Goal: Find specific page/section: Find specific page/section

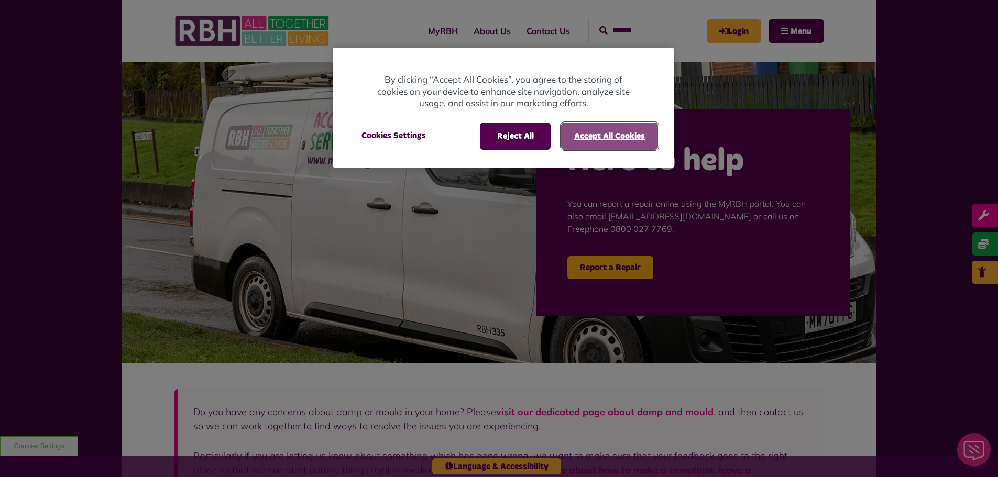
click at [624, 138] on button "Accept All Cookies" at bounding box center [609, 136] width 97 height 27
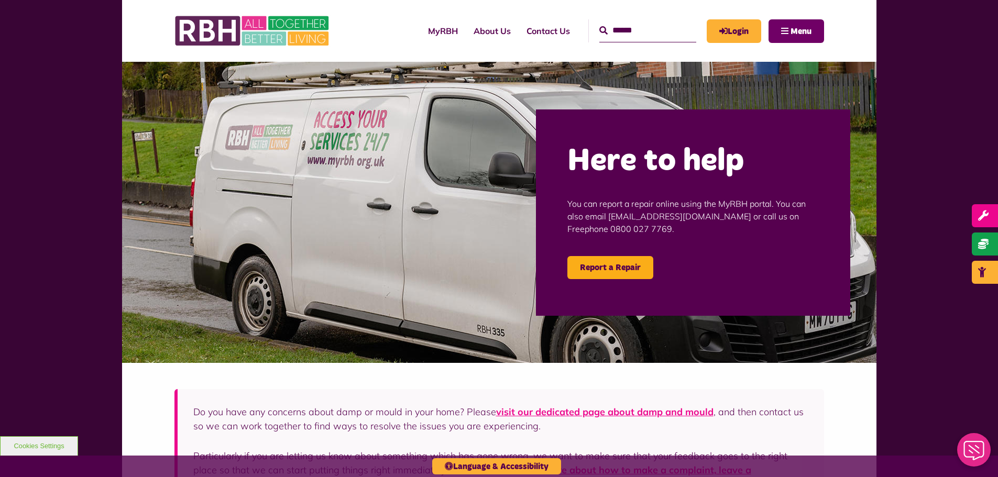
click at [789, 38] on button "Menu" at bounding box center [796, 31] width 56 height 24
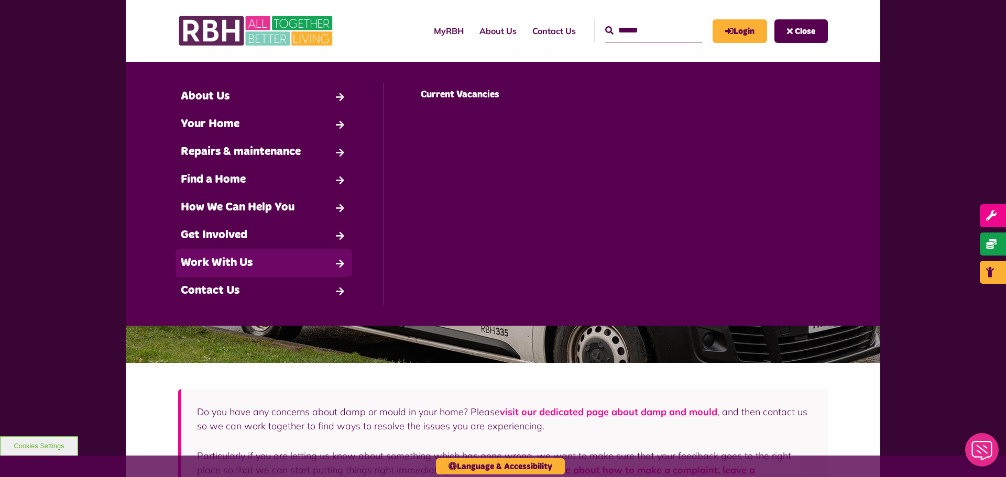
click at [313, 261] on link "Work With Us" at bounding box center [263, 263] width 177 height 28
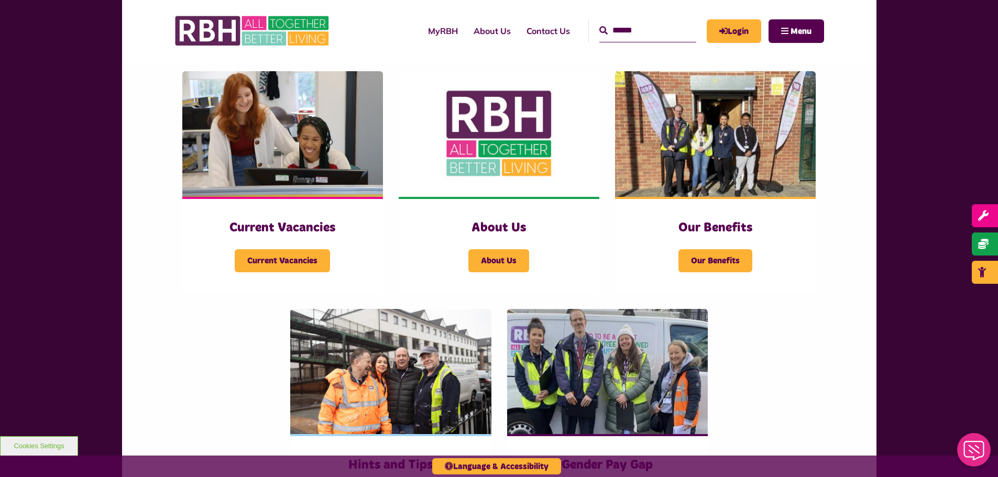
scroll to position [230, 0]
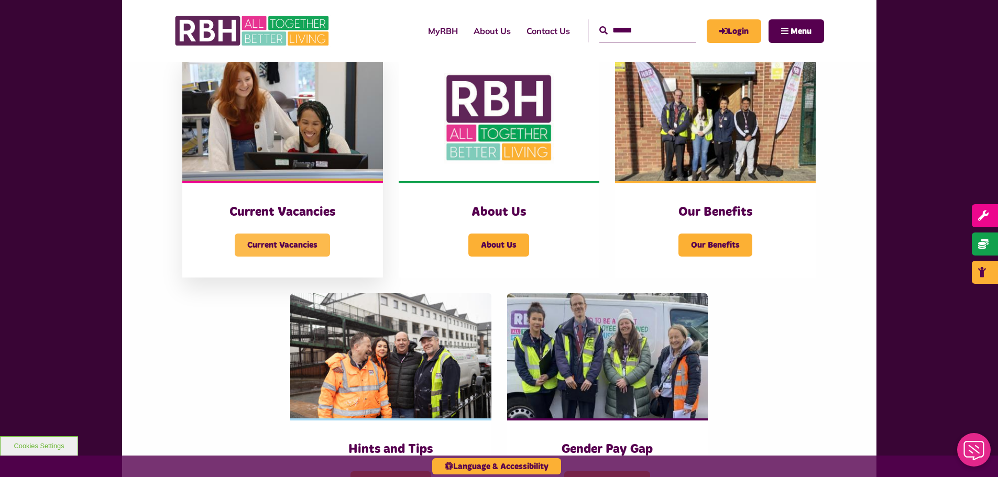
click at [293, 250] on span "Current Vacancies" at bounding box center [282, 245] width 95 height 23
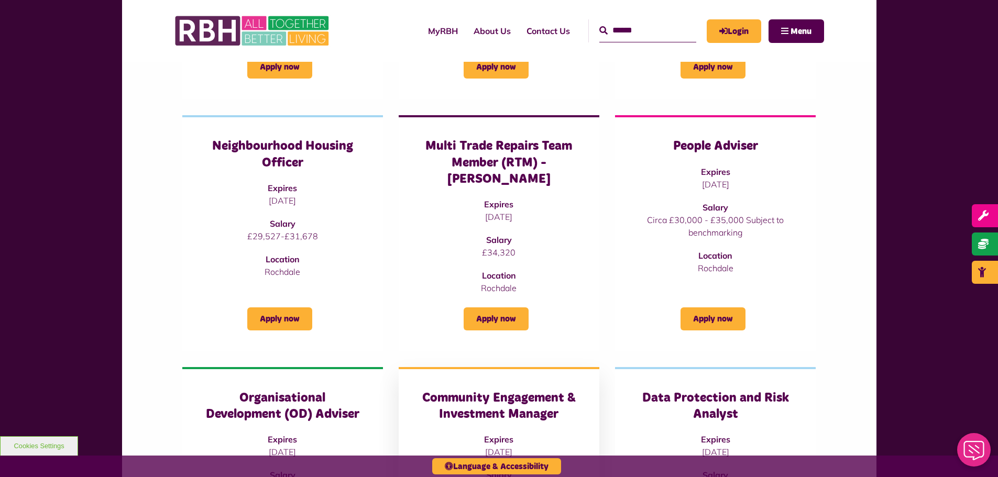
scroll to position [314, 0]
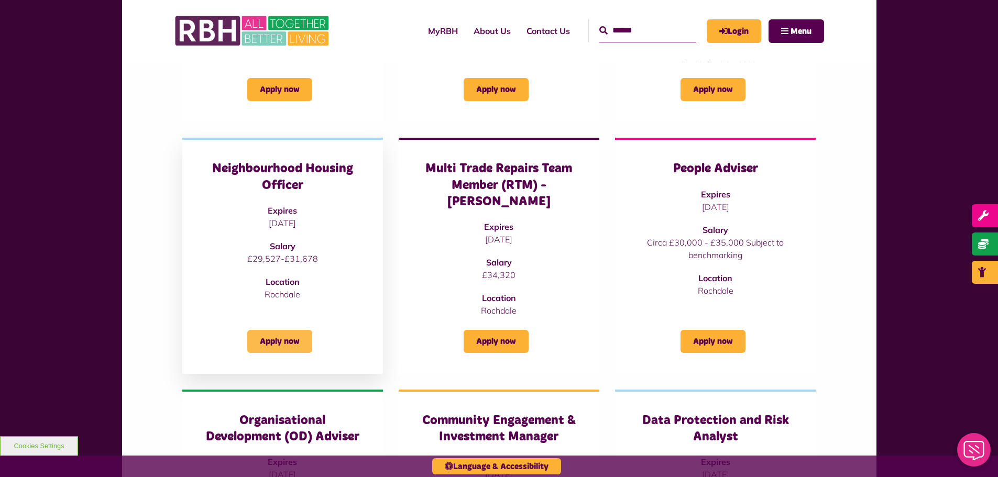
click at [291, 330] on link "Apply now" at bounding box center [279, 341] width 65 height 23
